Goal: Task Accomplishment & Management: Manage account settings

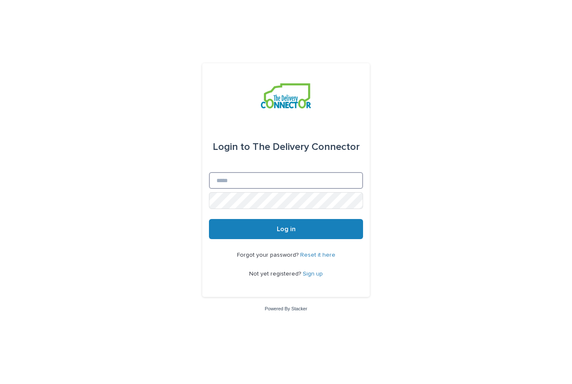
click at [287, 189] on input "Email" at bounding box center [286, 180] width 154 height 17
type input "**********"
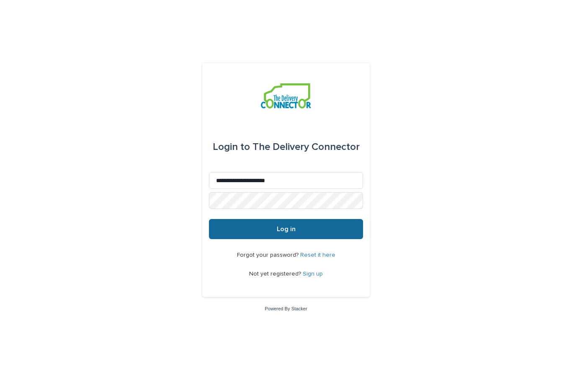
click at [280, 232] on span "Log in" at bounding box center [286, 229] width 19 height 7
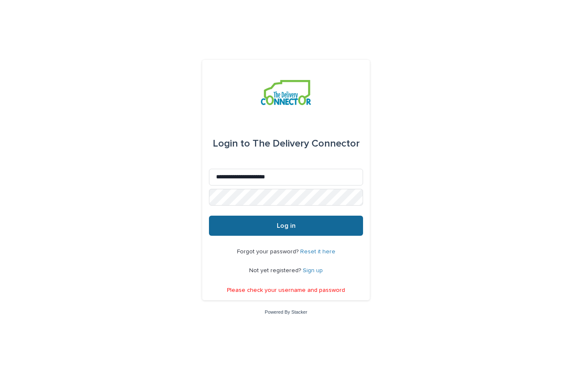
click at [285, 229] on span "Log in" at bounding box center [286, 225] width 19 height 7
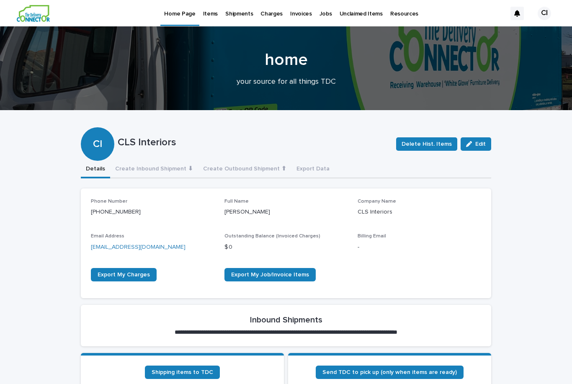
click at [208, 15] on p "Items" at bounding box center [210, 9] width 15 height 18
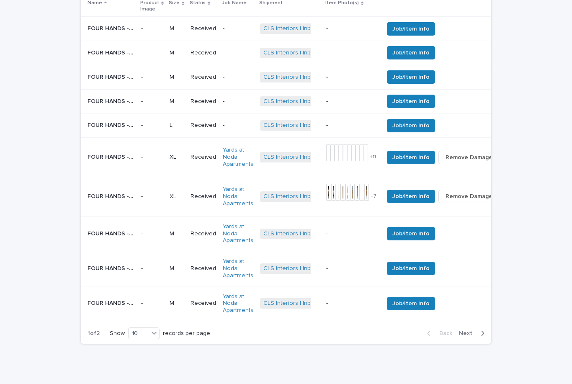
scroll to position [384, 0]
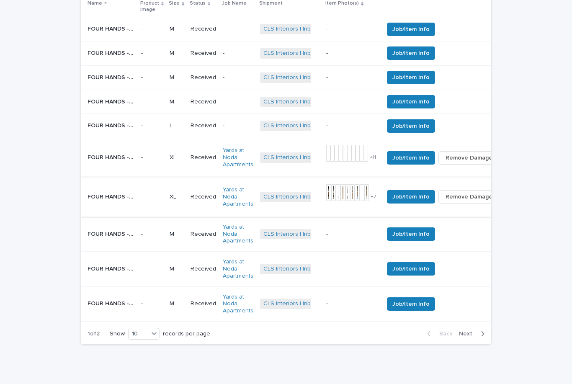
click at [345, 184] on img at bounding box center [347, 192] width 5 height 17
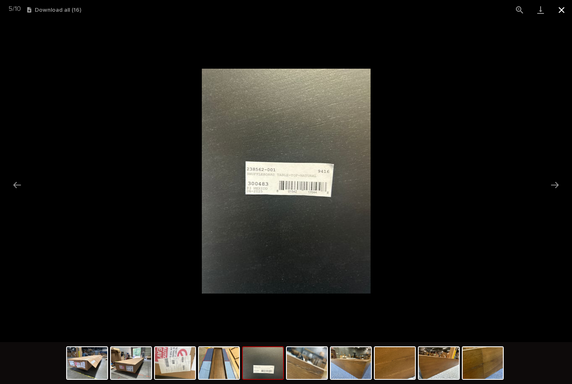
click at [562, 4] on button "Close gallery" at bounding box center [561, 10] width 21 height 20
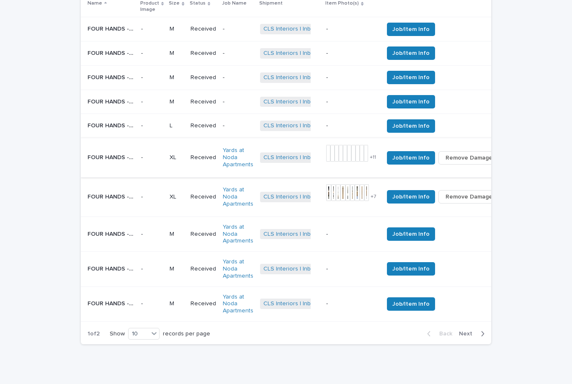
click at [351, 145] on img at bounding box center [353, 153] width 4 height 17
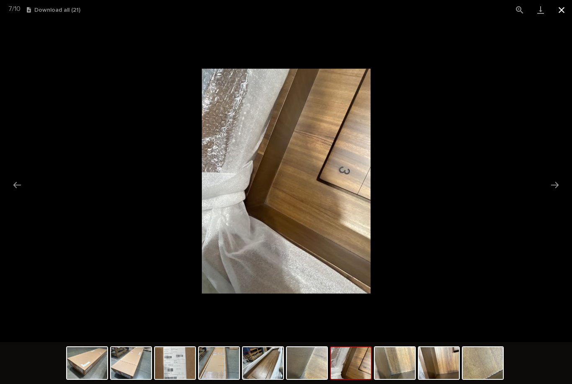
click at [565, 6] on button "Close gallery" at bounding box center [561, 10] width 21 height 20
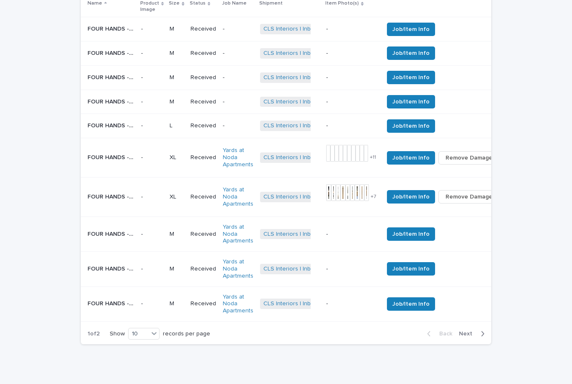
click at [479, 330] on div "button" at bounding box center [480, 334] width 7 height 8
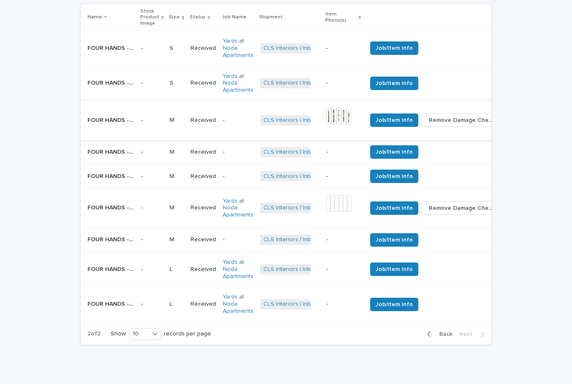
click at [341, 108] on img at bounding box center [343, 116] width 5 height 17
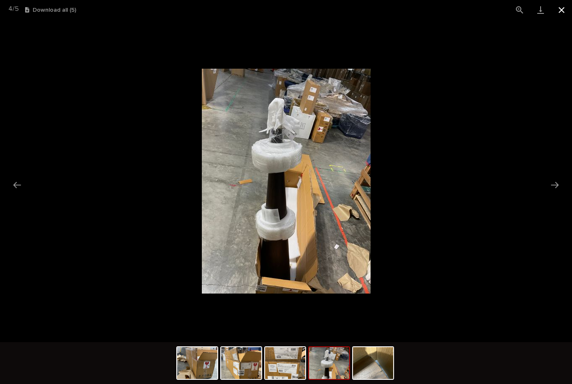
click at [567, 10] on button "Close gallery" at bounding box center [561, 10] width 21 height 20
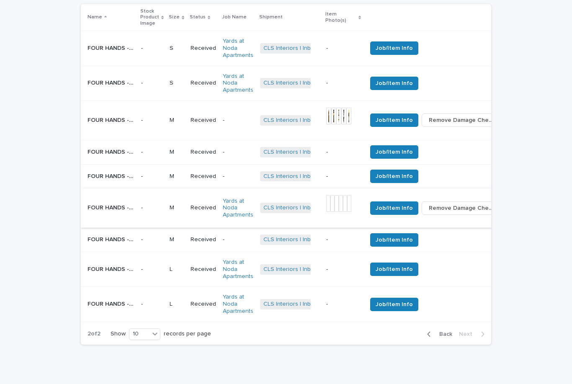
click at [334, 195] on img at bounding box center [336, 203] width 4 height 17
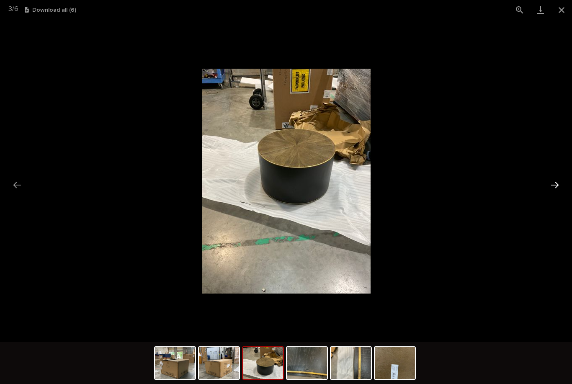
click at [557, 185] on button "Next slide" at bounding box center [555, 185] width 18 height 16
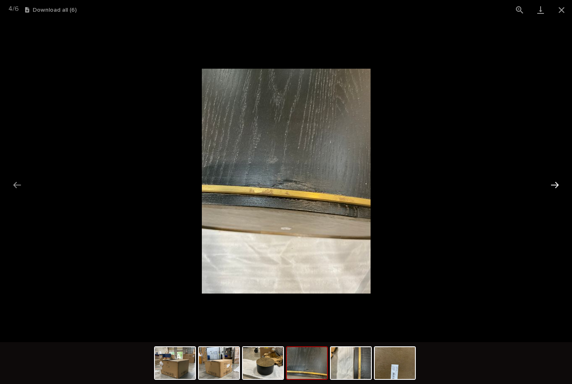
click at [557, 187] on button "Next slide" at bounding box center [555, 185] width 18 height 16
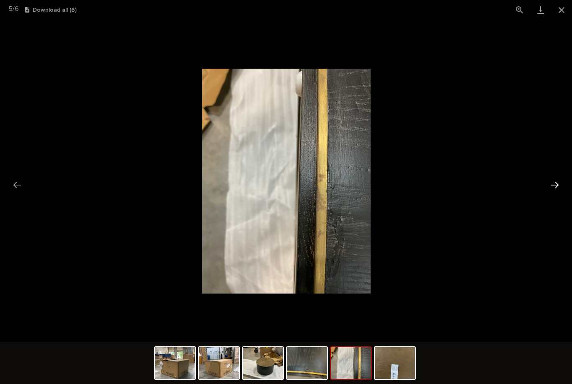
click at [557, 187] on button "Next slide" at bounding box center [555, 185] width 18 height 16
click at [557, 189] on button "Next slide" at bounding box center [555, 185] width 18 height 16
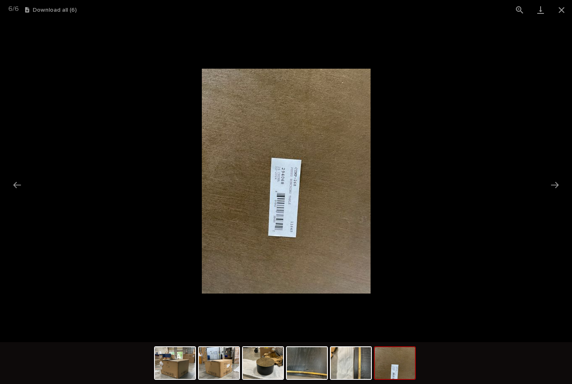
click at [551, 167] on picture at bounding box center [286, 181] width 572 height 322
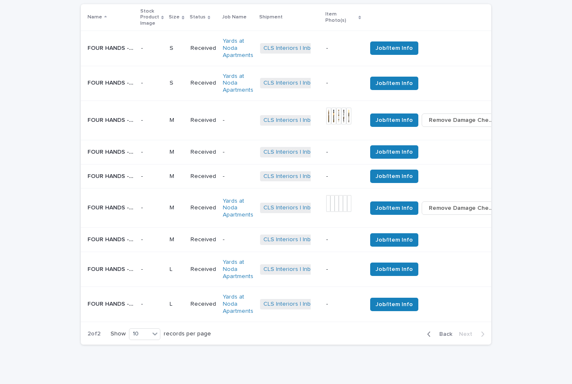
click at [504, 205] on button "button" at bounding box center [510, 208] width 12 height 6
click at [522, 208] on div "Loading... Saving… Loading... Saving… Status of Items Received Delivered 19 Ite…" at bounding box center [286, 76] width 572 height 633
click at [429, 204] on span "Remove Damage Check" at bounding box center [461, 208] width 65 height 8
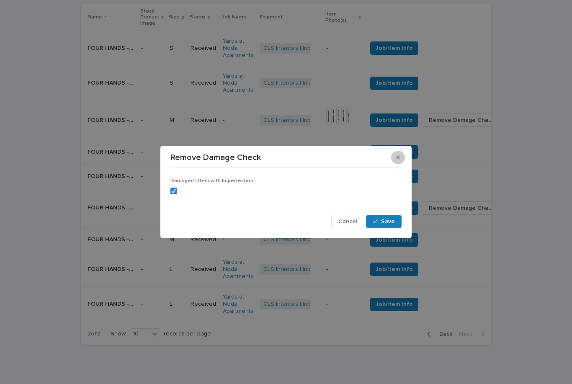
click at [396, 156] on icon "button" at bounding box center [398, 158] width 4 height 4
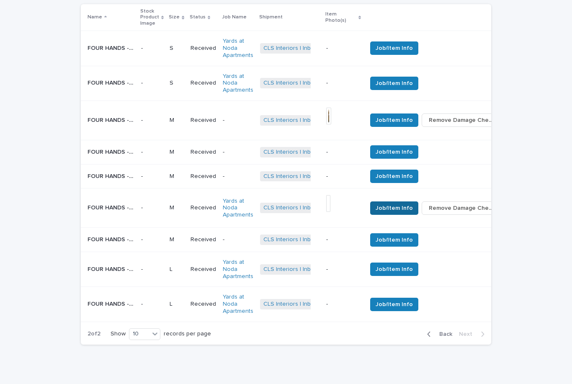
click at [375, 204] on span "Job/Item Info" at bounding box center [393, 208] width 37 height 8
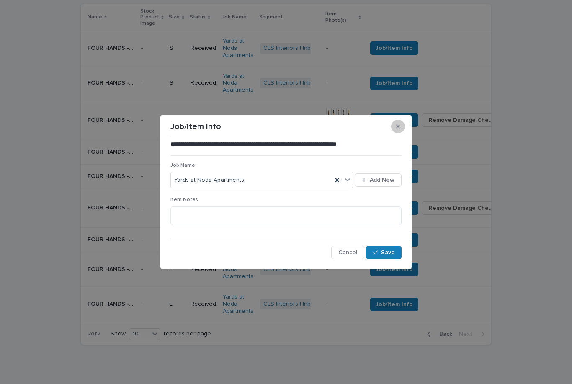
click at [398, 131] on button "button" at bounding box center [398, 126] width 14 height 13
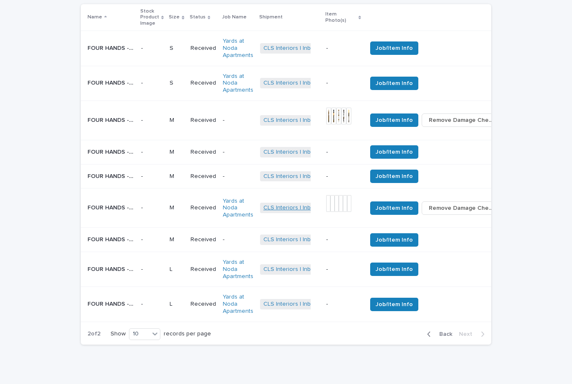
click at [263, 204] on link "CLS Interiors | Inbound Shipment | 24621" at bounding box center [317, 207] width 109 height 7
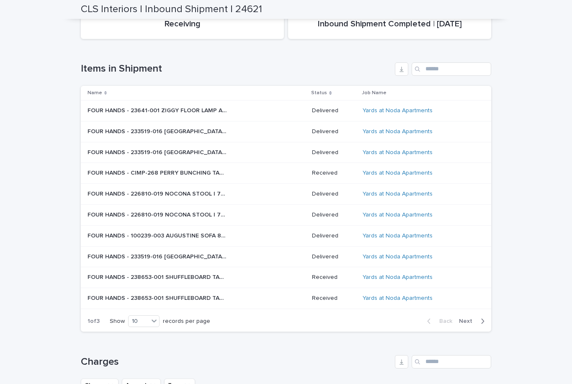
scroll to position [113, 0]
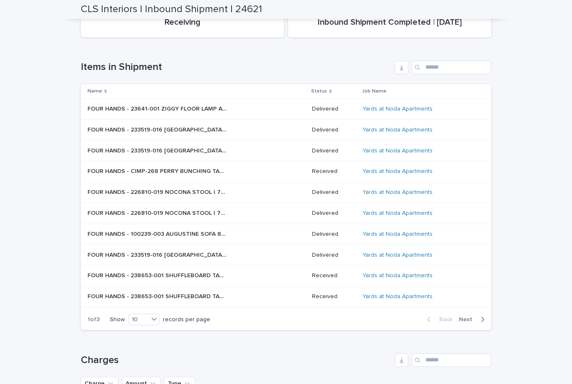
click at [206, 170] on p "FOUR HANDS - CIMP-268 PERRY BUNCHING TABLE | 75098" at bounding box center [157, 170] width 141 height 9
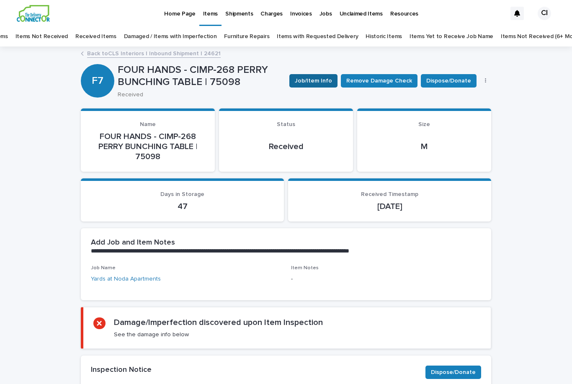
click at [325, 79] on span "Job/Item Info" at bounding box center [313, 81] width 37 height 8
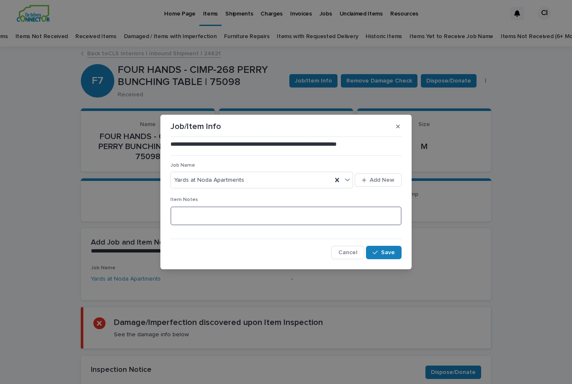
click at [198, 216] on textarea at bounding box center [285, 215] width 231 height 19
click at [197, 213] on textarea at bounding box center [285, 215] width 231 height 19
click at [196, 216] on textarea at bounding box center [285, 215] width 231 height 19
type textarea "*"
type textarea "**********"
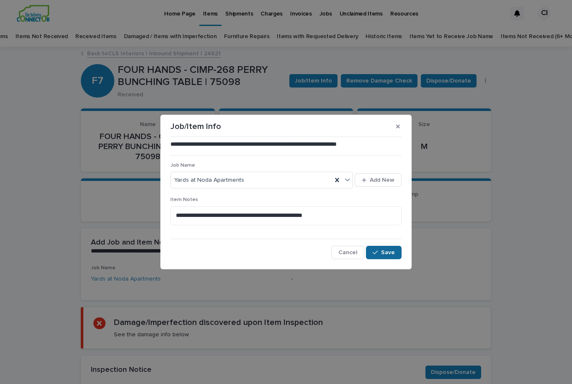
click at [387, 256] on button "Save" at bounding box center [384, 252] width 36 height 13
